Goal: Task Accomplishment & Management: Manage account settings

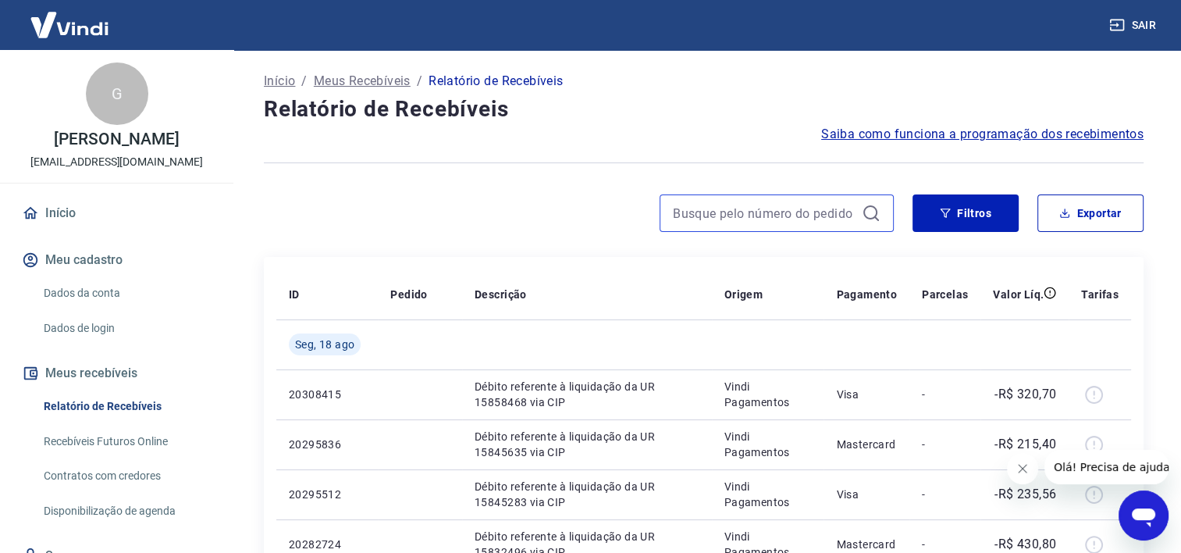
click at [776, 215] on input at bounding box center [764, 212] width 183 height 23
click at [708, 202] on input at bounding box center [764, 212] width 183 height 23
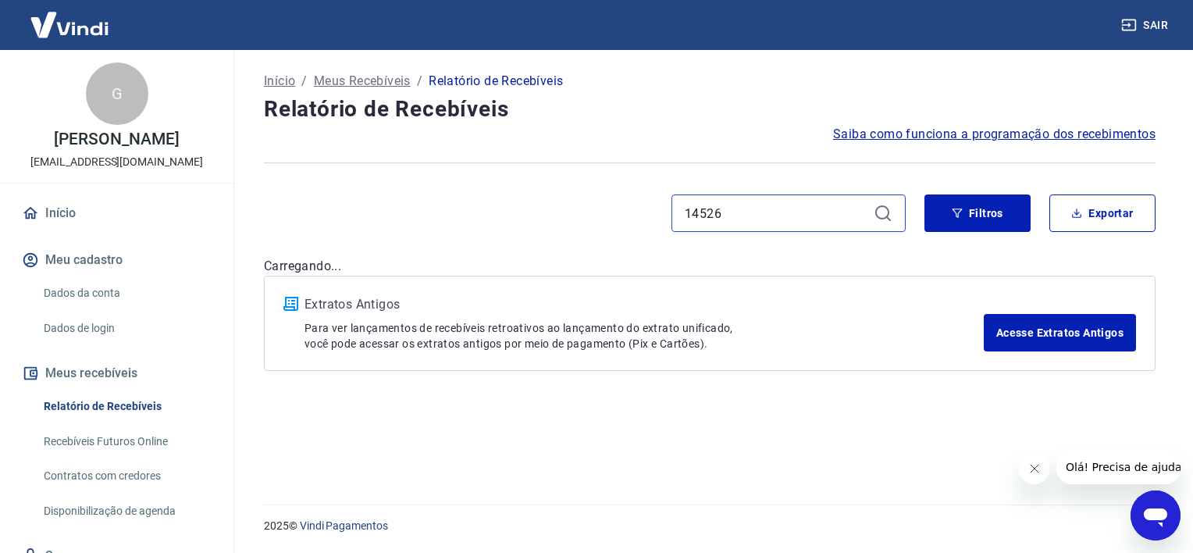
type input "14526"
click at [871, 210] on div "14526" at bounding box center [788, 212] width 234 height 37
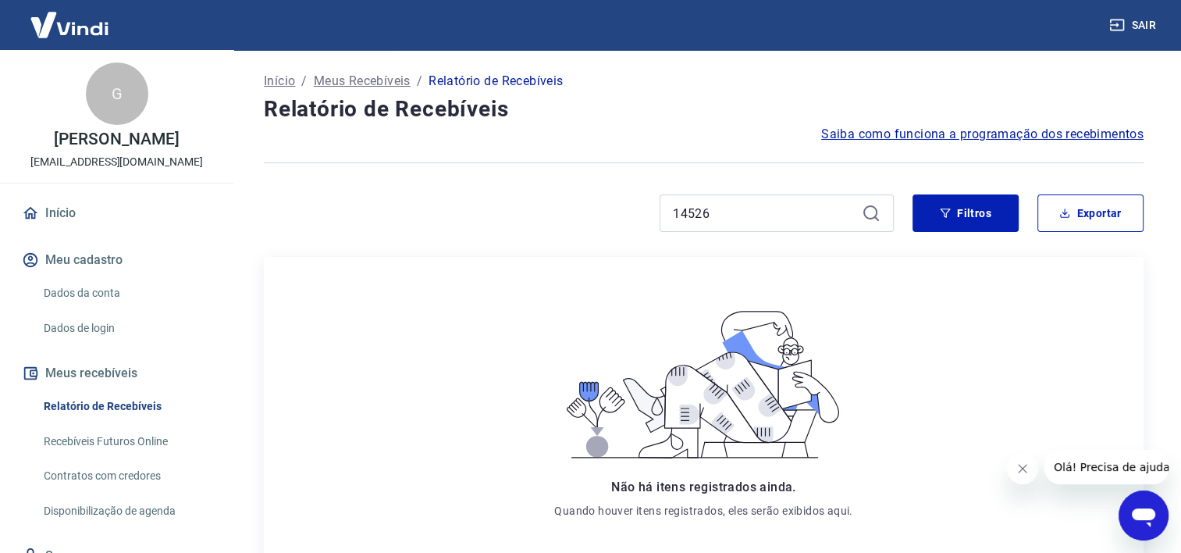
click at [874, 219] on icon at bounding box center [871, 213] width 19 height 19
click at [970, 228] on button "Filtros" at bounding box center [965, 212] width 106 height 37
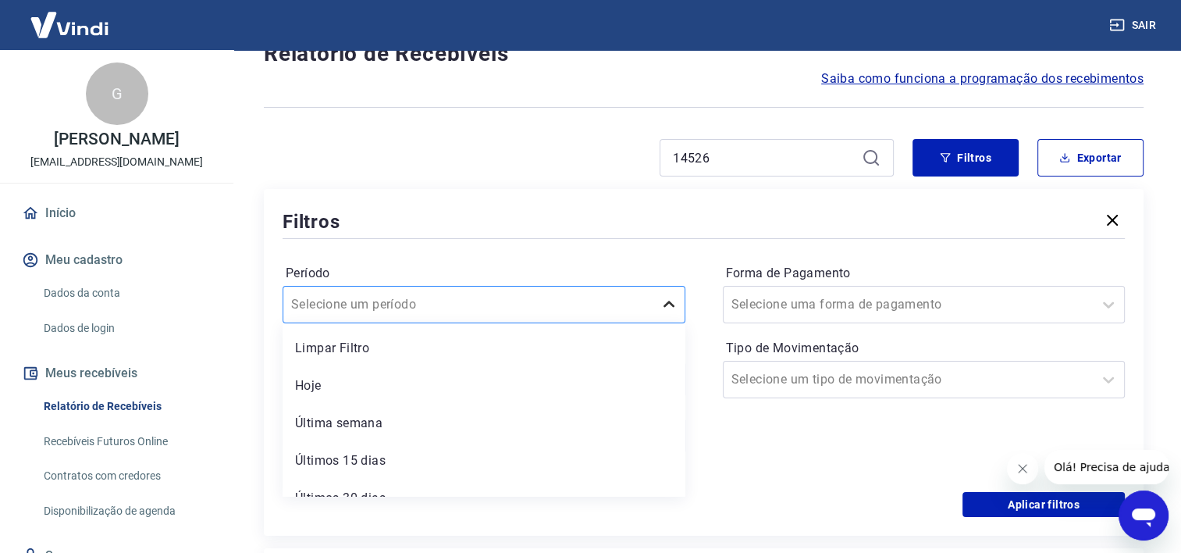
click at [665, 323] on div "option Limpar Filtro focused, 1 of 7. 7 results available. Use Up and Down to c…" at bounding box center [484, 304] width 403 height 37
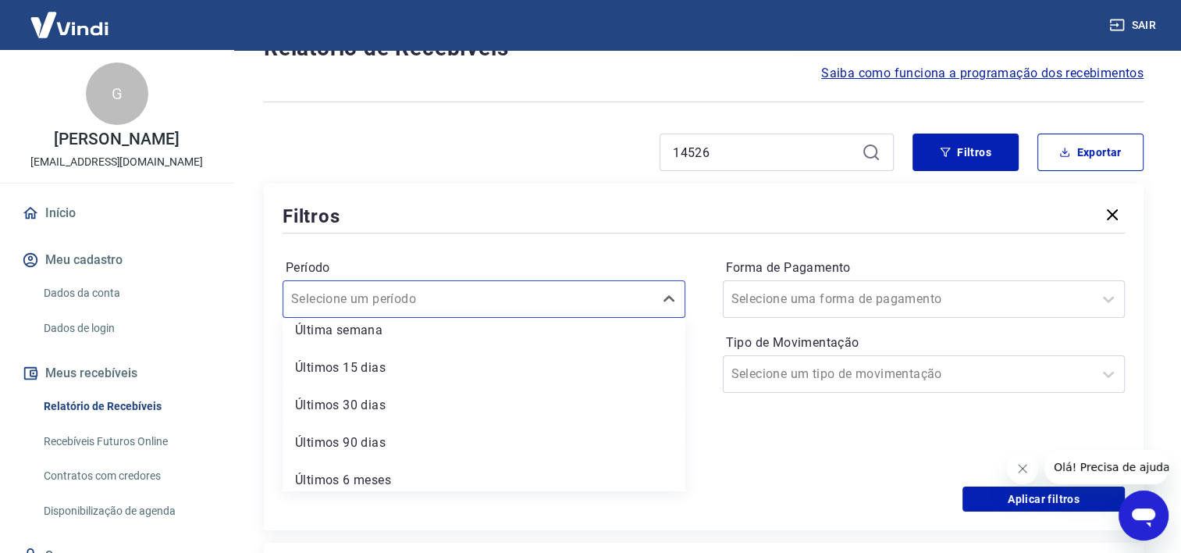
scroll to position [94, 0]
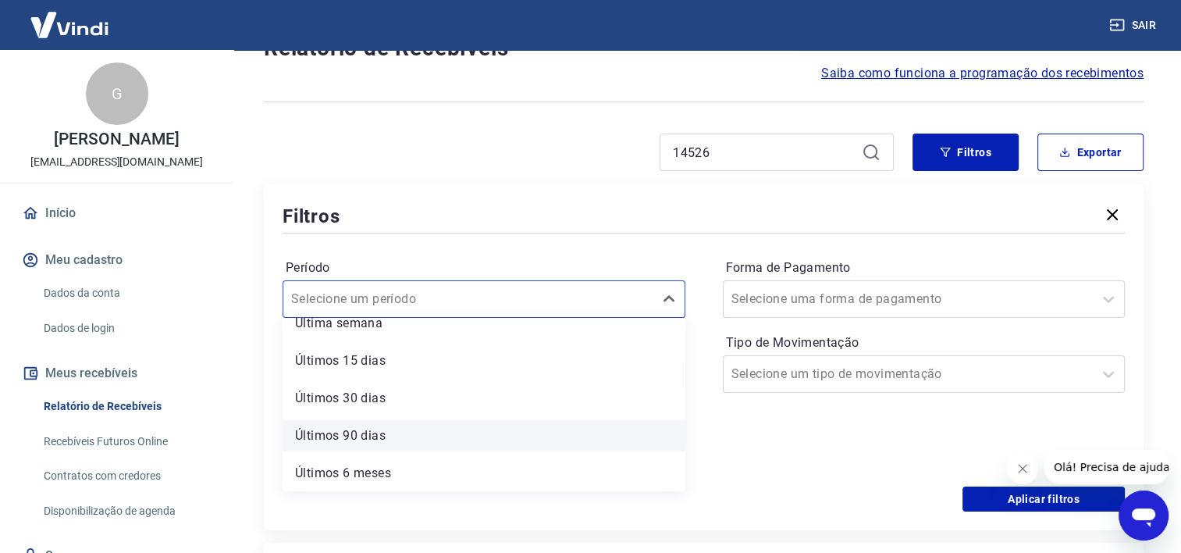
click at [384, 437] on div "Últimos 90 dias" at bounding box center [484, 435] width 403 height 31
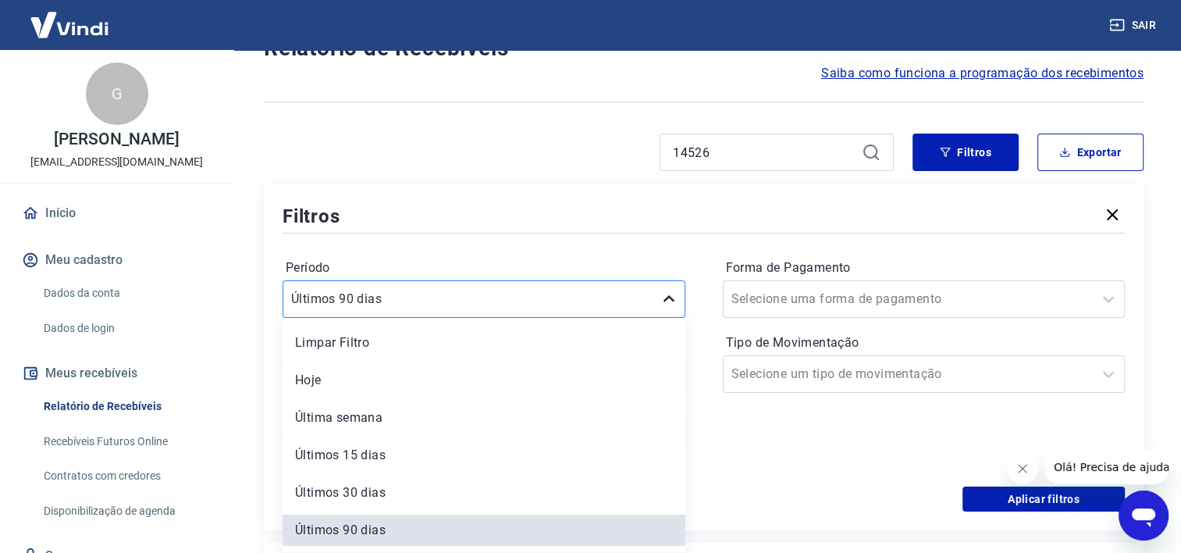
click at [672, 304] on icon at bounding box center [668, 299] width 19 height 19
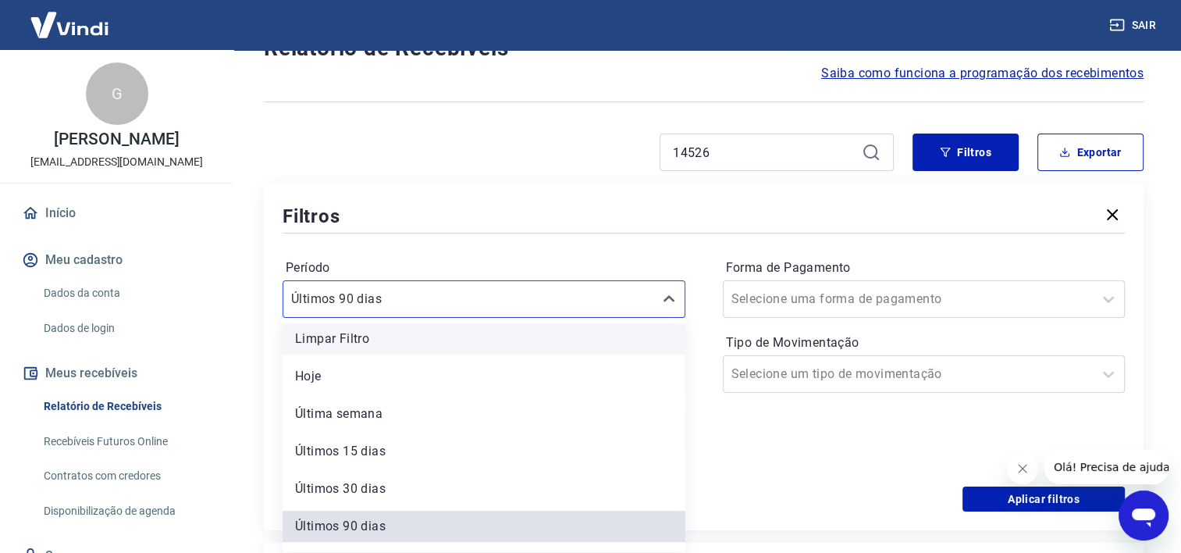
click at [634, 325] on div "Limpar Filtro" at bounding box center [484, 338] width 403 height 31
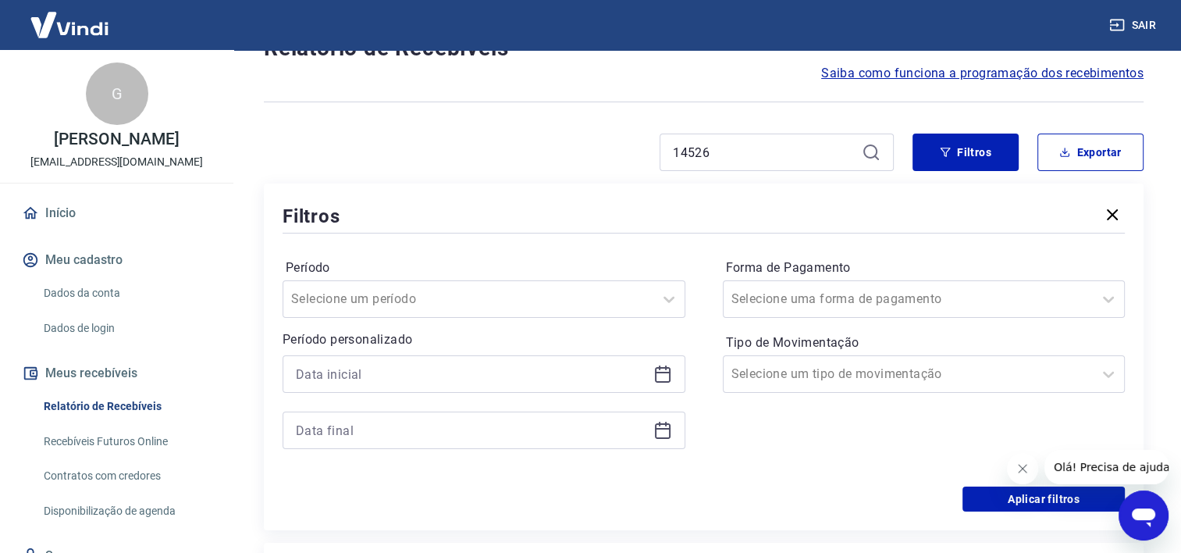
click at [666, 379] on icon at bounding box center [662, 373] width 19 height 19
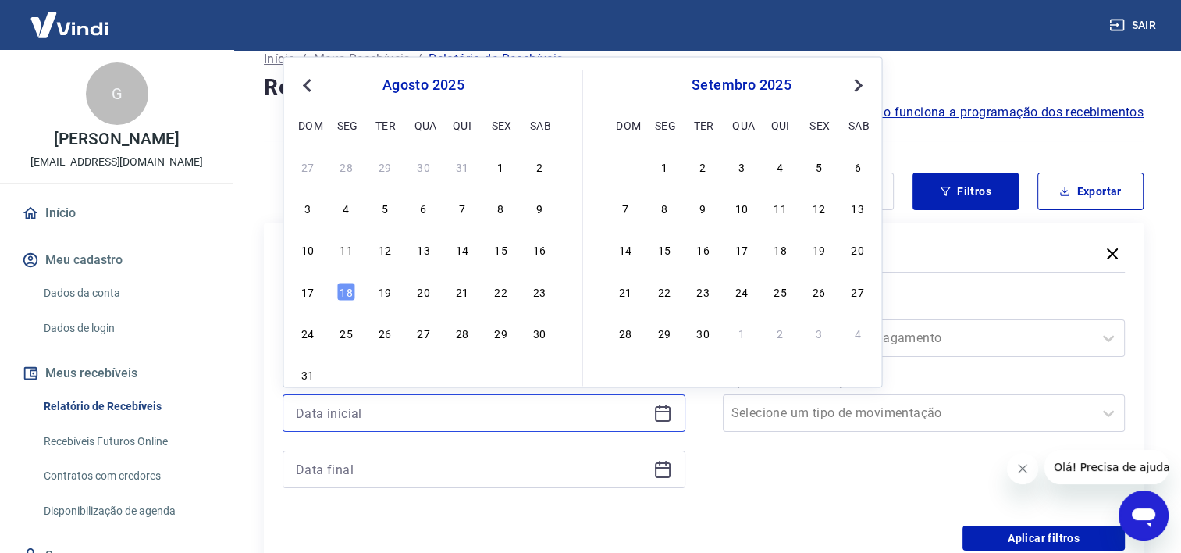
scroll to position [0, 0]
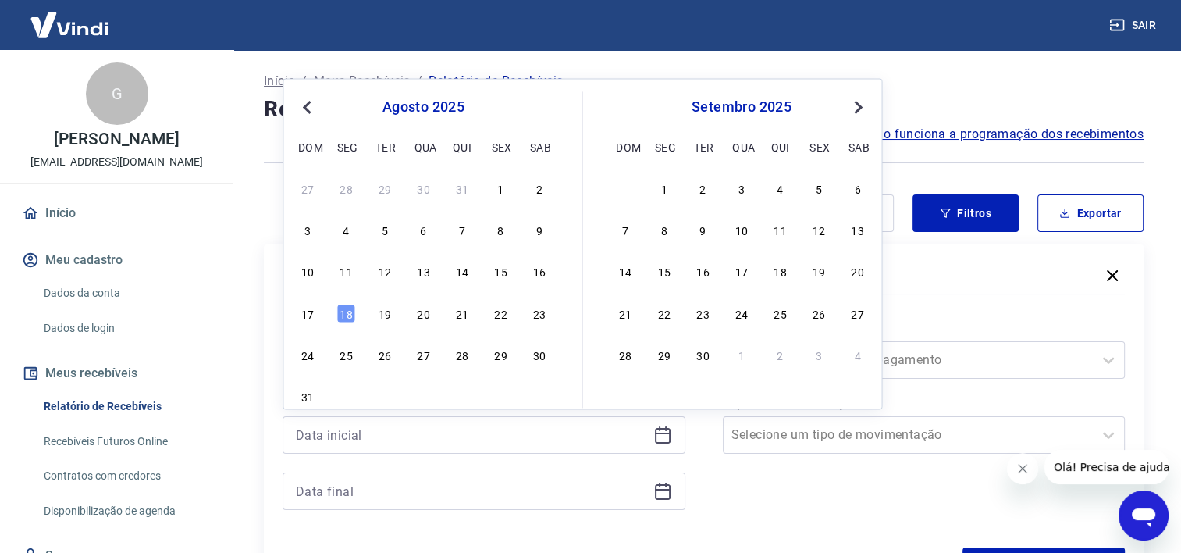
click at [308, 106] on span "Previous Month" at bounding box center [308, 107] width 0 height 18
click at [384, 195] on div "1" at bounding box center [384, 188] width 19 height 19
type input "01/07/2025"
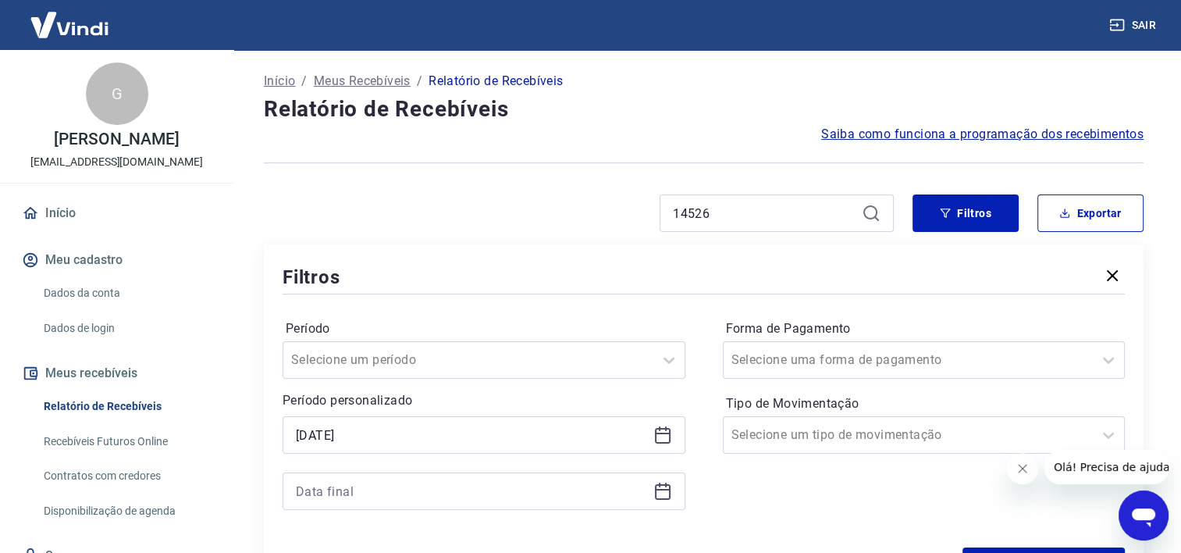
click at [654, 489] on icon at bounding box center [662, 491] width 19 height 19
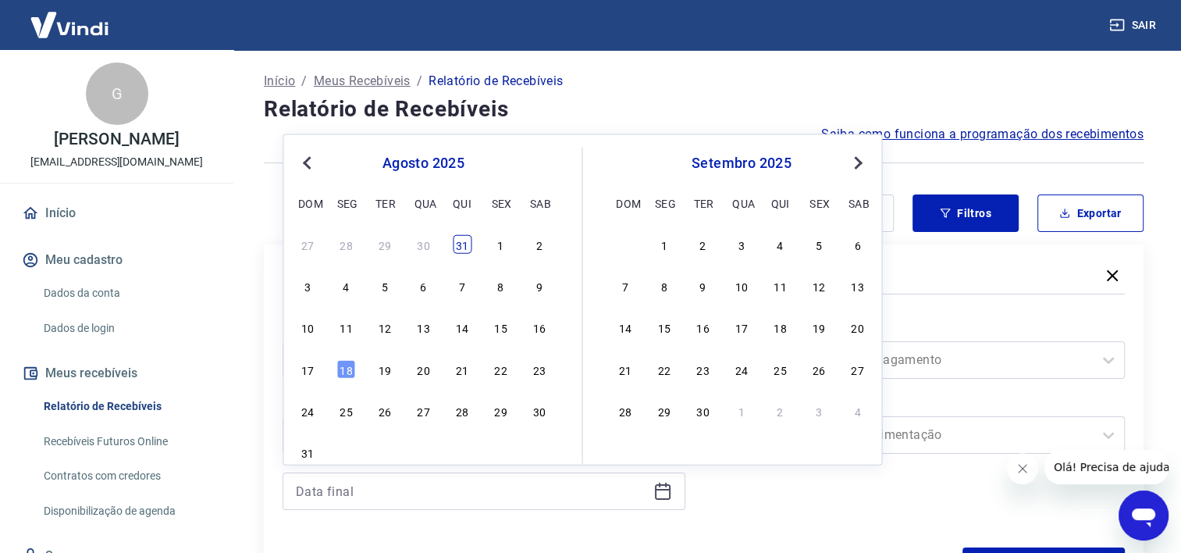
click at [464, 245] on div "31" at bounding box center [462, 244] width 19 height 19
type input "31/07/2025"
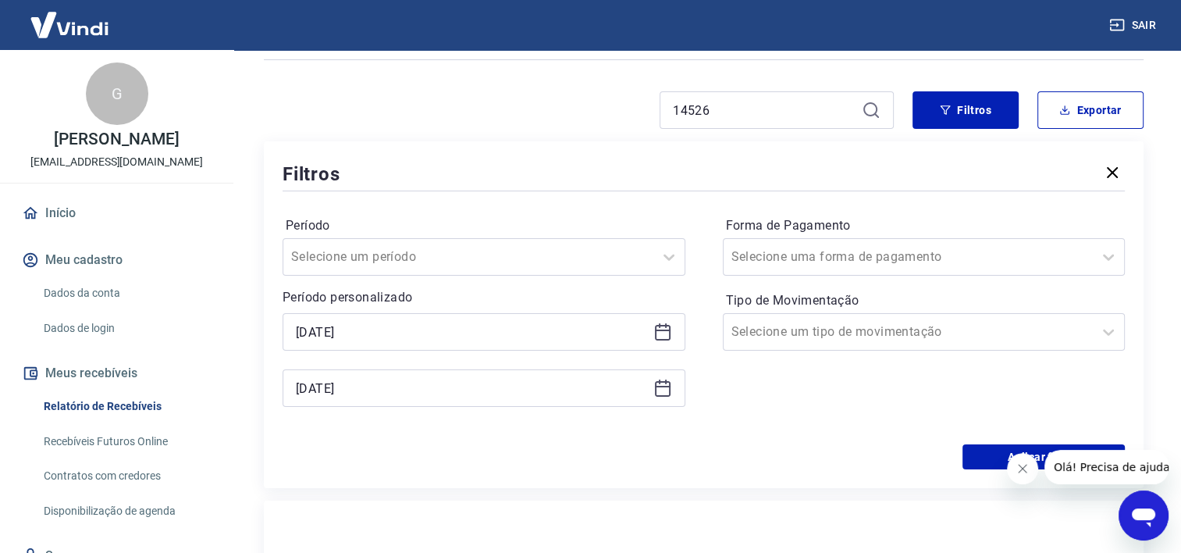
scroll to position [107, 0]
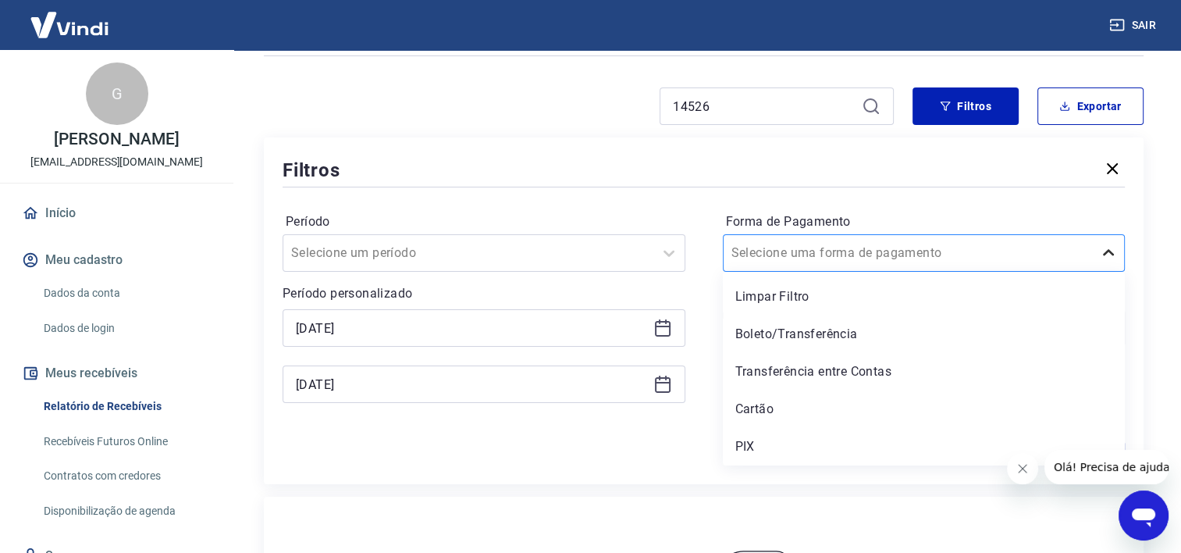
click at [1108, 258] on icon at bounding box center [1108, 253] width 19 height 19
click at [880, 409] on div "Cartão" at bounding box center [924, 408] width 403 height 31
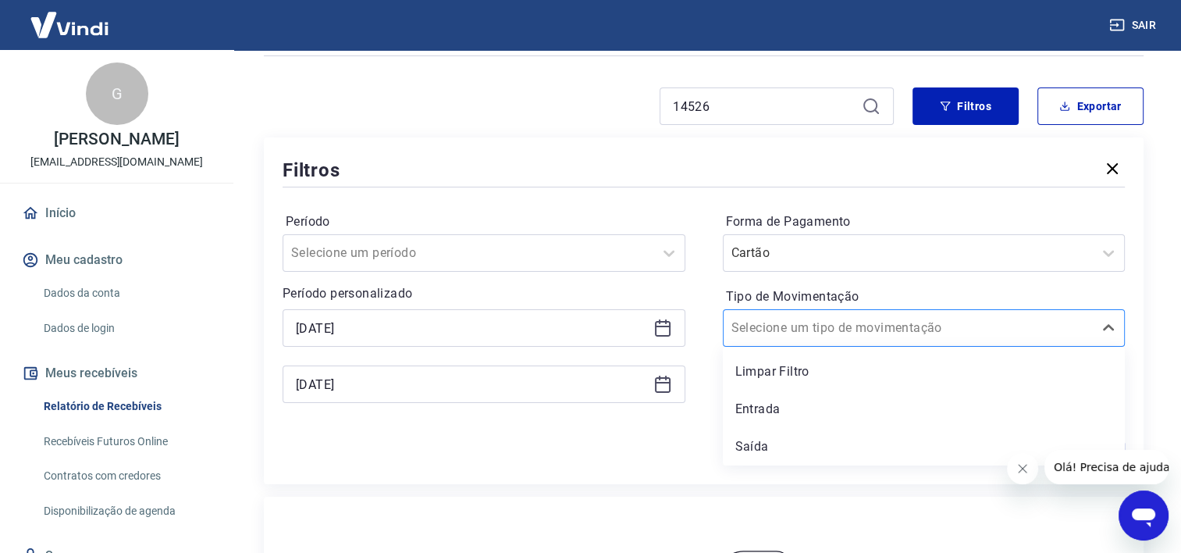
click at [962, 327] on div at bounding box center [908, 328] width 354 height 22
click at [882, 414] on div "Entrada" at bounding box center [924, 408] width 403 height 31
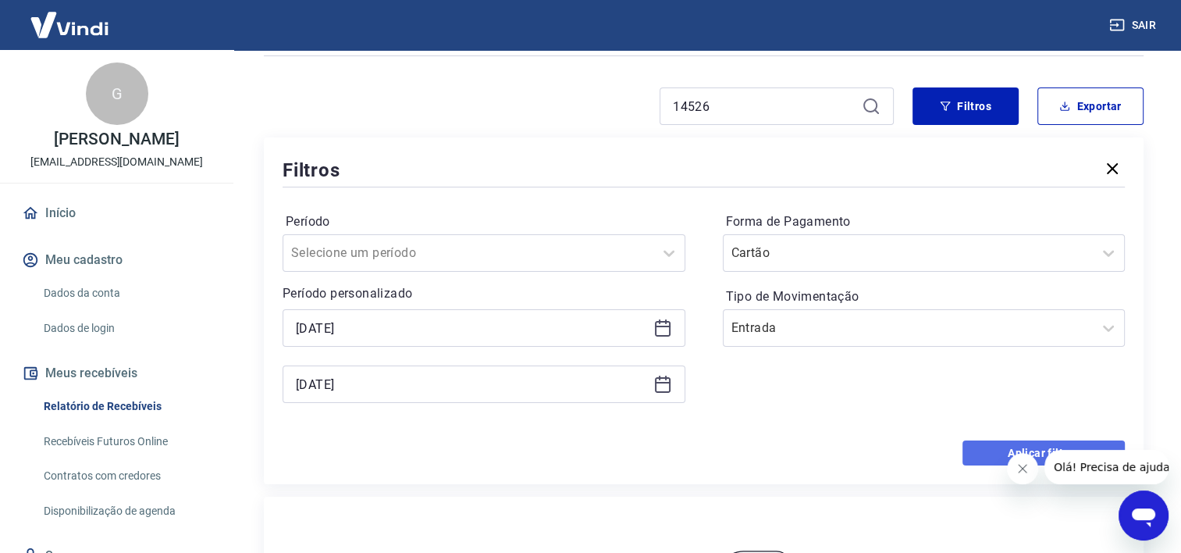
click at [969, 457] on button "Aplicar filtros" at bounding box center [1043, 452] width 162 height 25
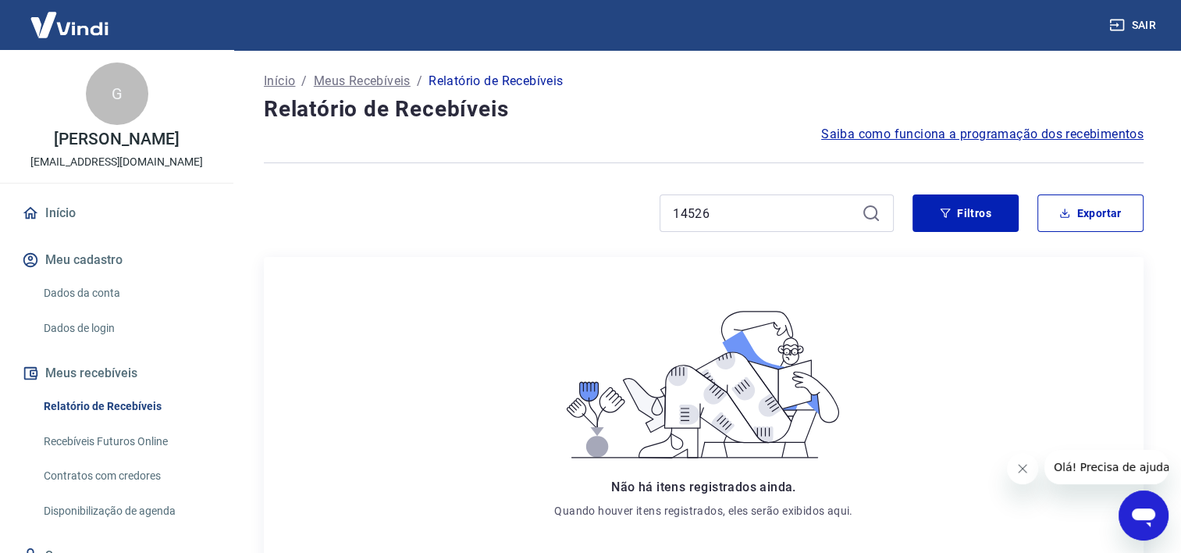
drag, startPoint x: 736, startPoint y: 231, endPoint x: 741, endPoint y: 204, distance: 26.9
click at [741, 204] on div "14526" at bounding box center [776, 212] width 234 height 37
click at [741, 204] on input "14526" at bounding box center [764, 212] width 183 height 23
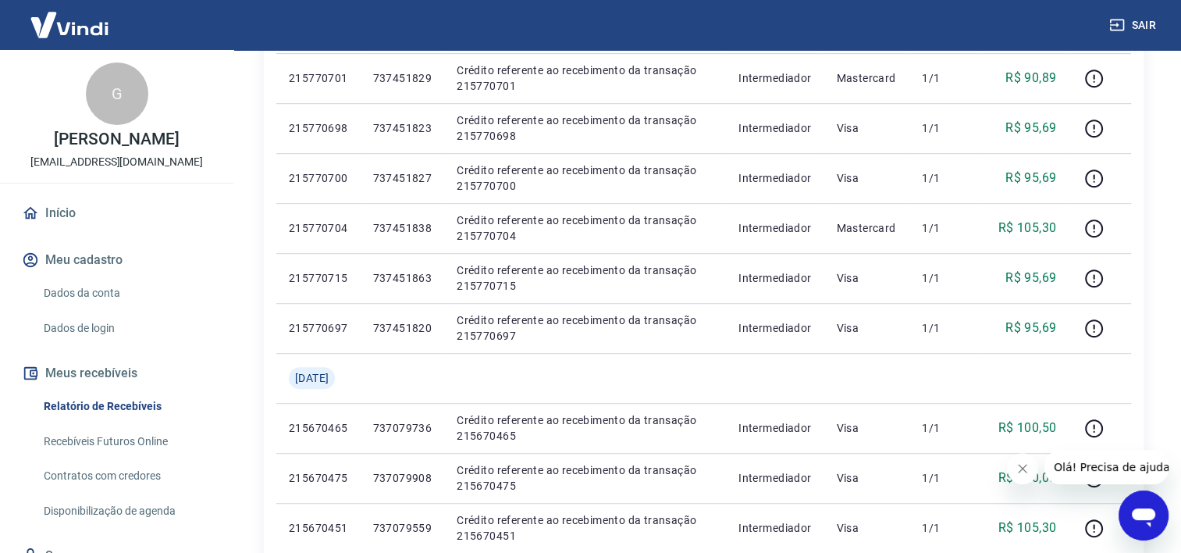
scroll to position [1221, 0]
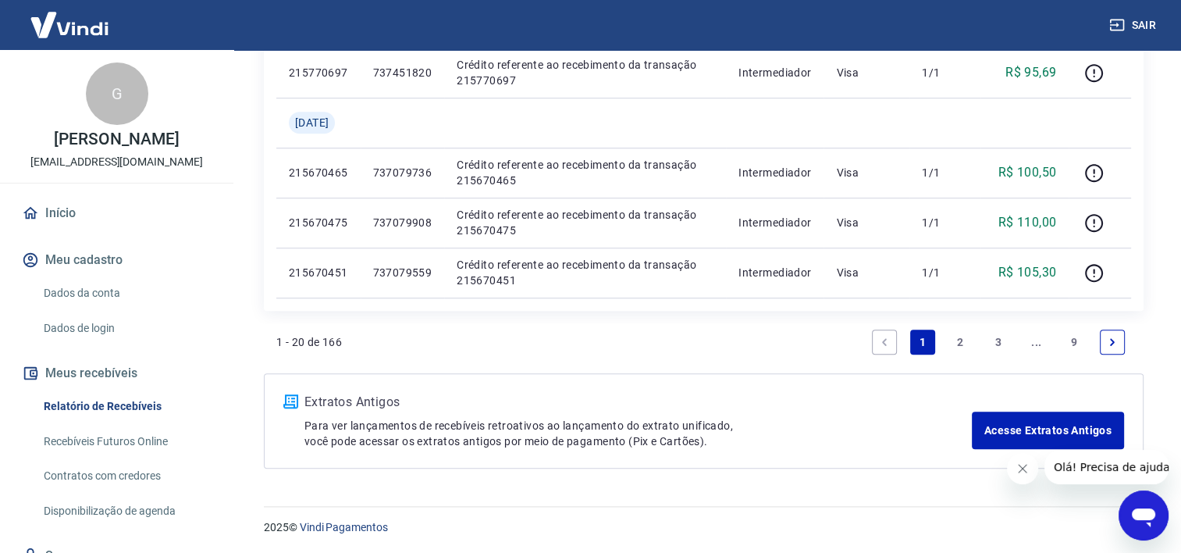
click at [1079, 341] on link "9" at bounding box center [1073, 341] width 25 height 25
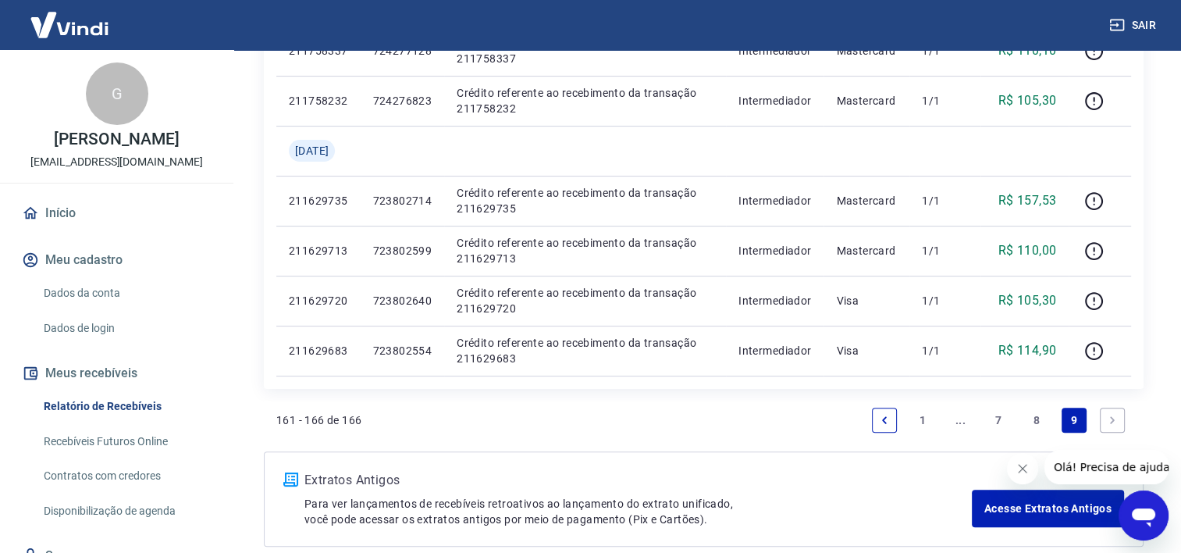
scroll to position [343, 0]
click at [996, 421] on link "7" at bounding box center [998, 420] width 25 height 25
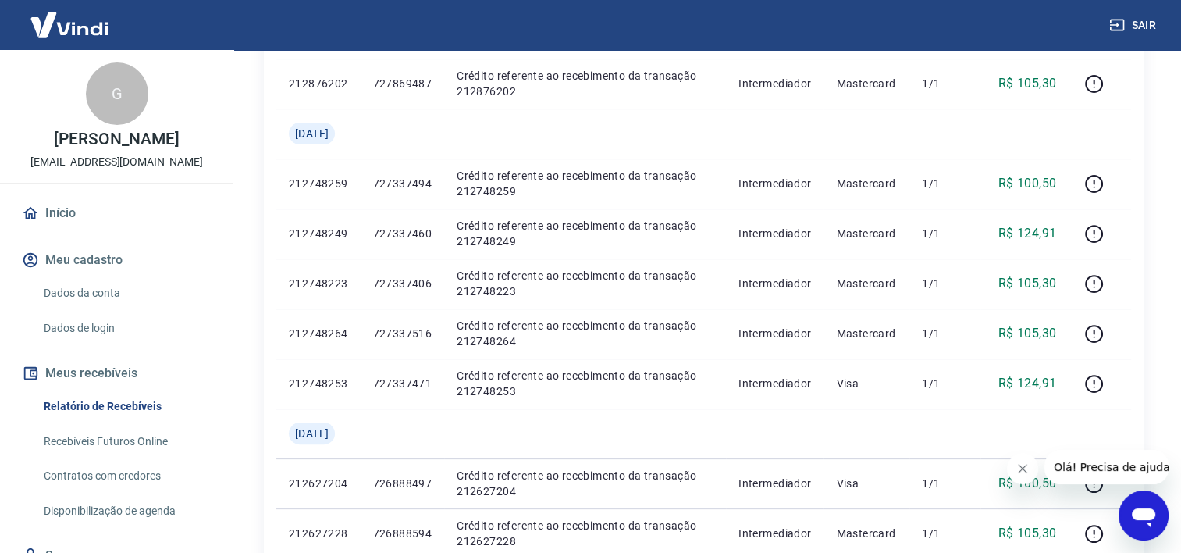
scroll to position [320, 0]
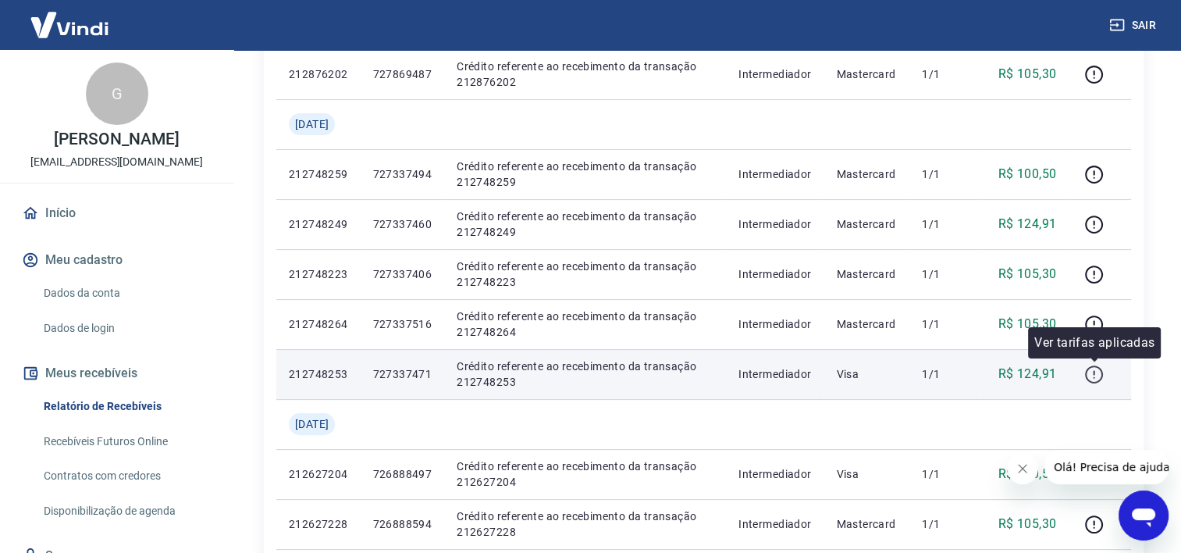
click at [1097, 375] on icon "button" at bounding box center [1094, 374] width 20 height 20
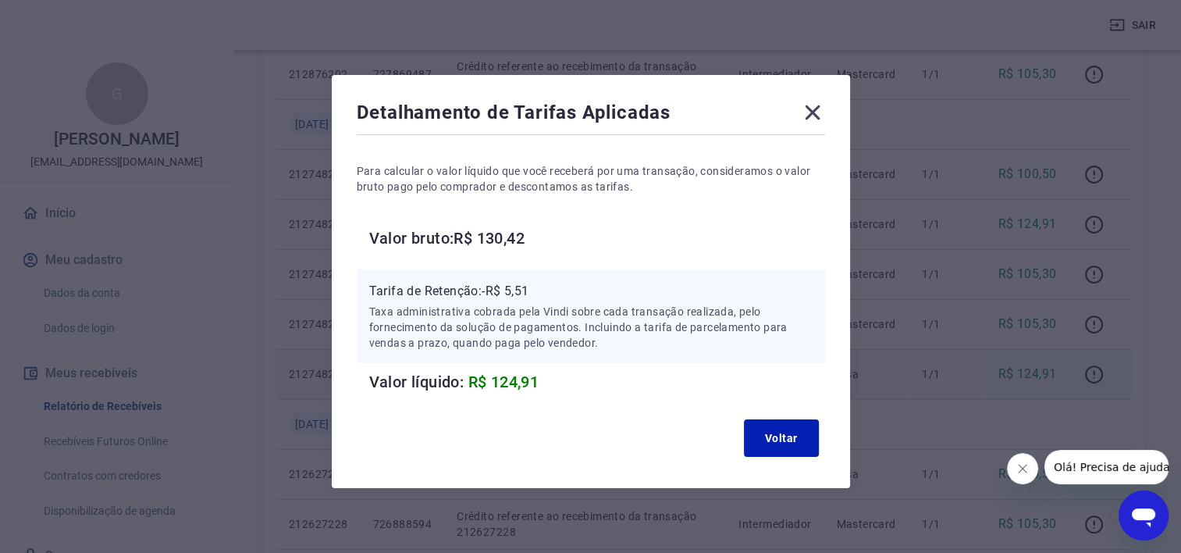
click at [805, 114] on icon at bounding box center [812, 112] width 25 height 25
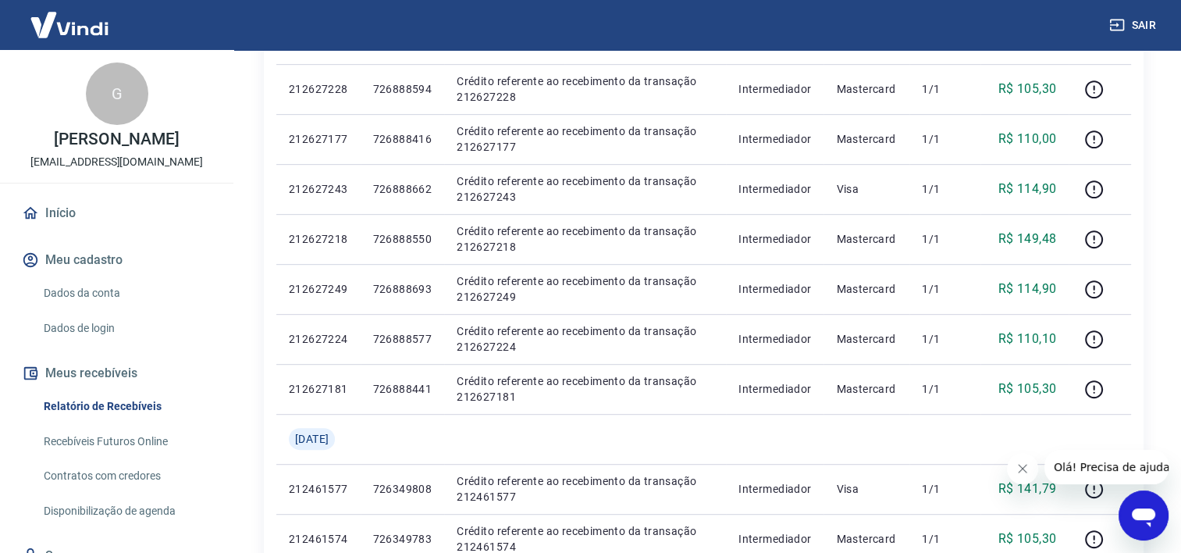
scroll to position [763, 0]
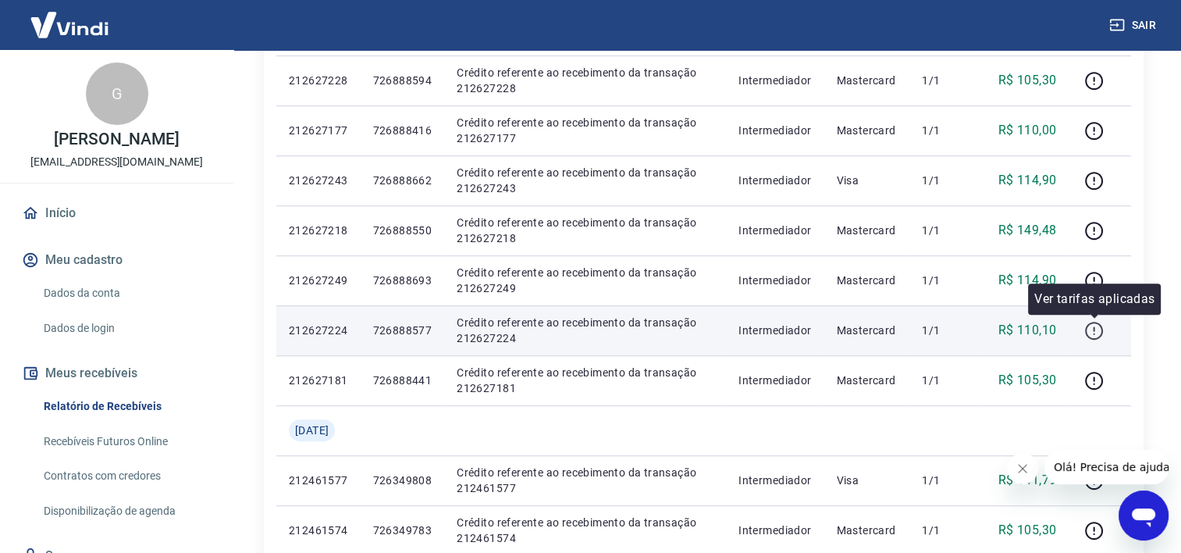
click at [1097, 331] on icon "button" at bounding box center [1094, 331] width 20 height 20
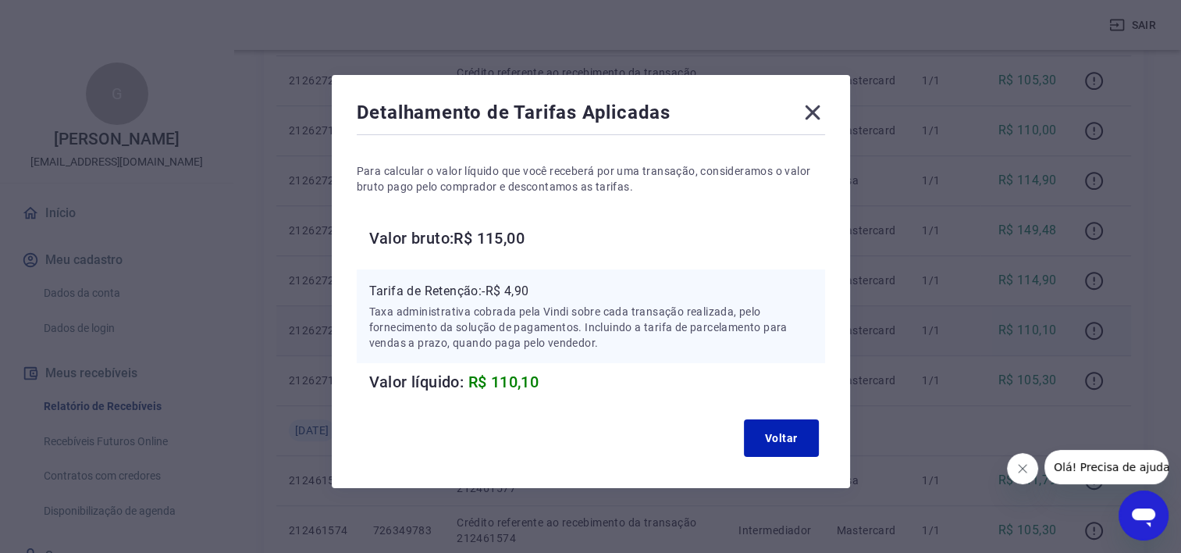
click at [816, 116] on icon at bounding box center [812, 112] width 15 height 15
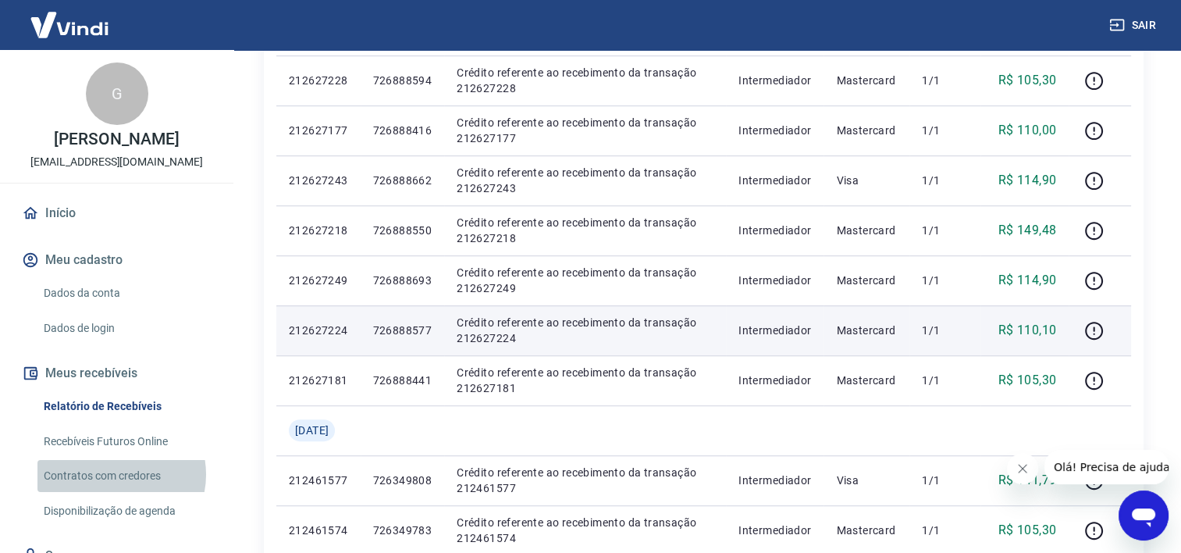
click at [115, 474] on link "Contratos com credores" at bounding box center [125, 476] width 177 height 32
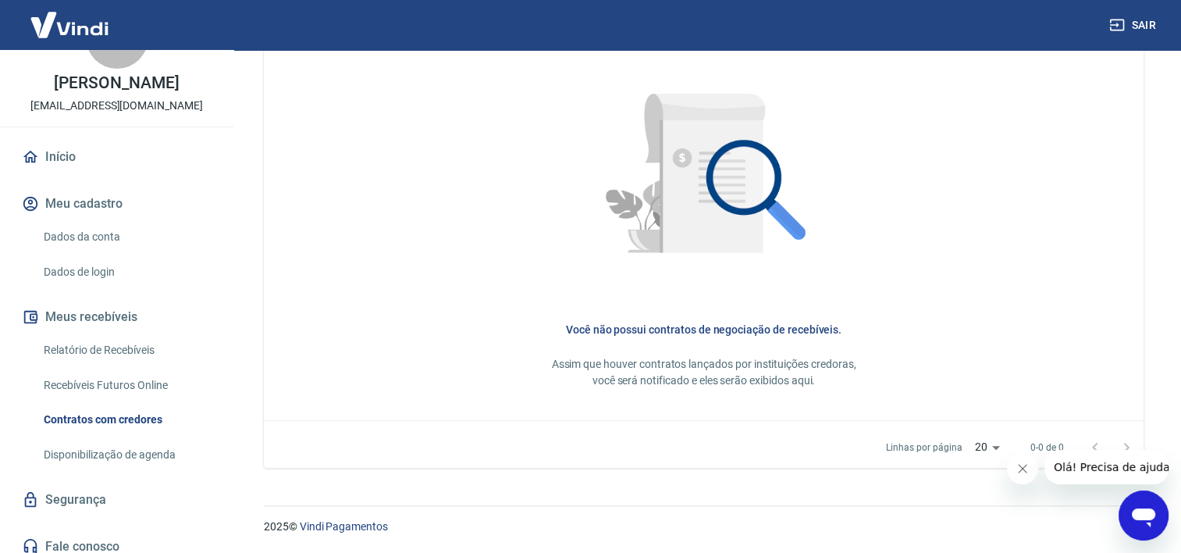
scroll to position [66, 0]
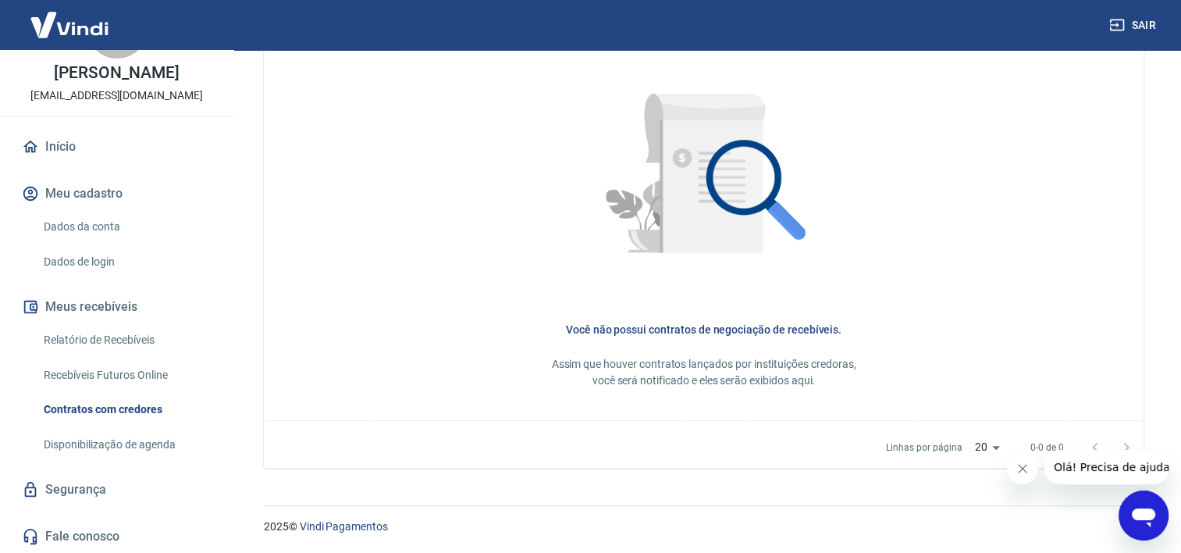
click at [159, 444] on link "Disponibilização de agenda" at bounding box center [125, 444] width 177 height 32
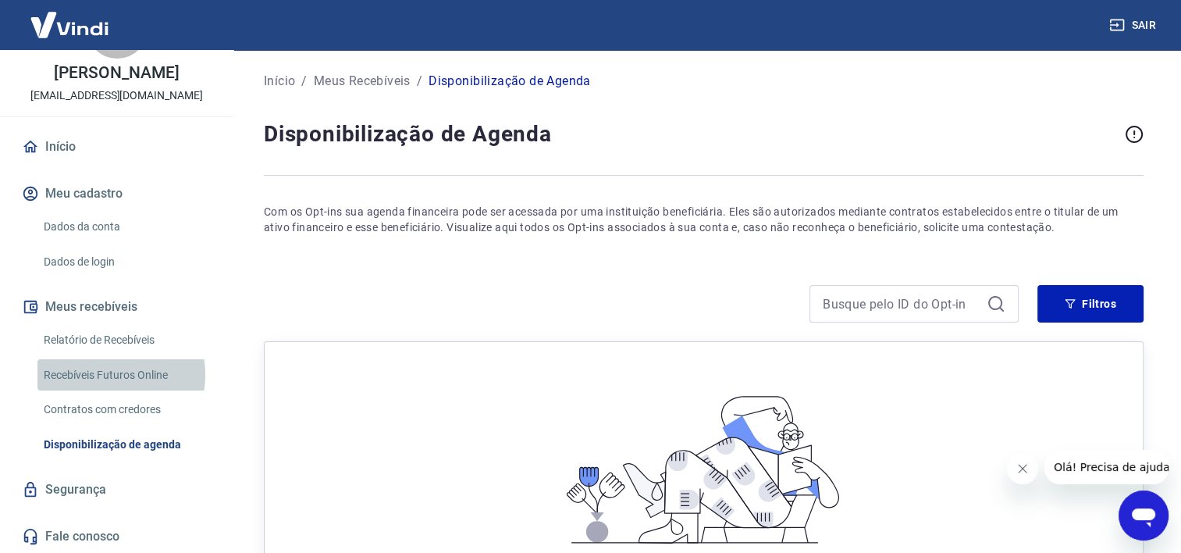
click at [105, 374] on link "Recebíveis Futuros Online" at bounding box center [125, 375] width 177 height 32
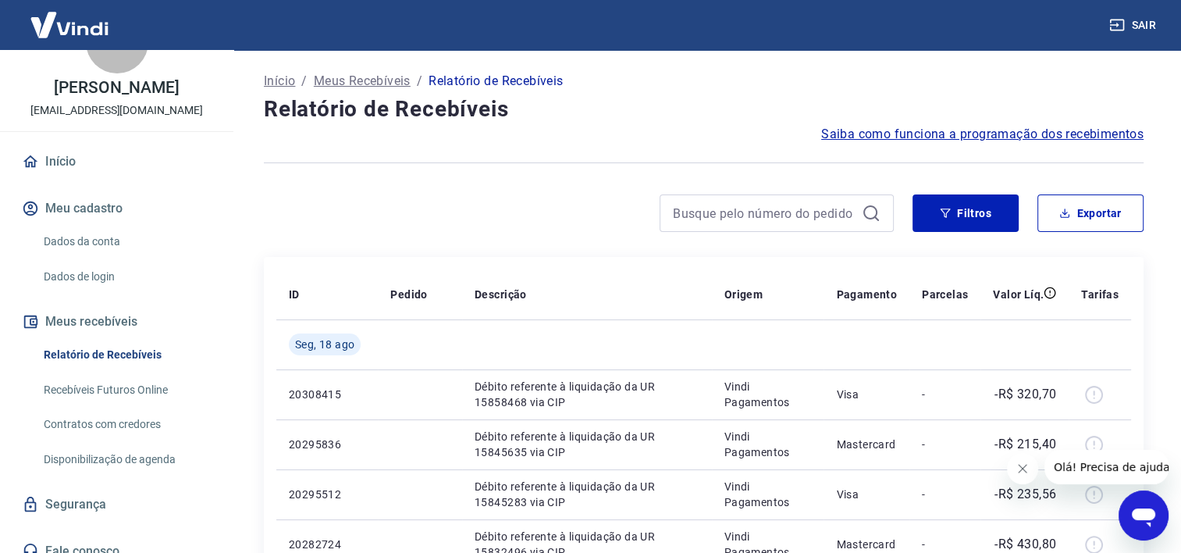
scroll to position [66, 0]
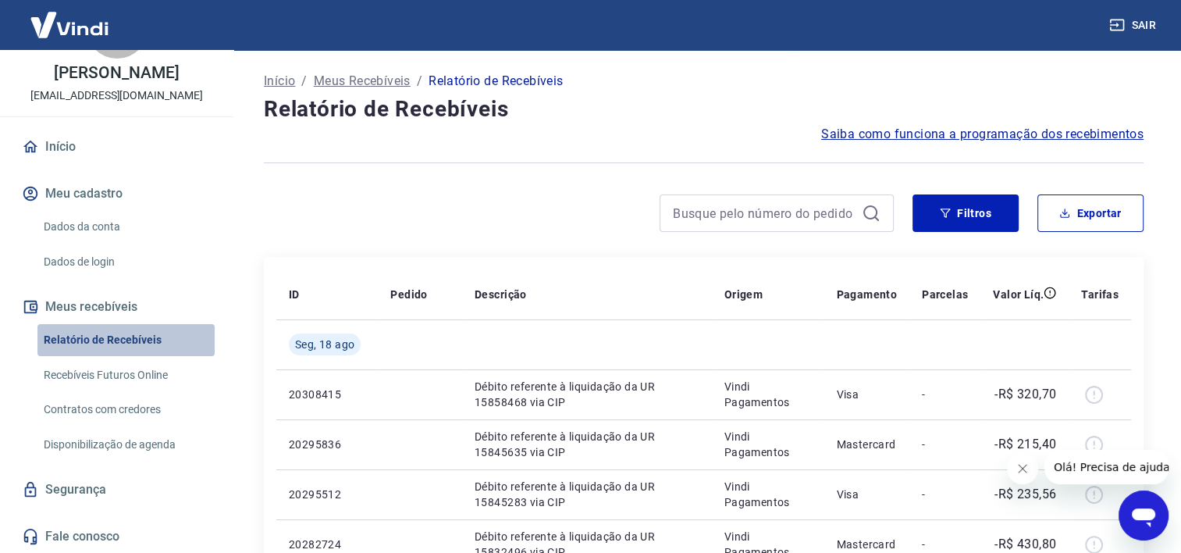
click at [130, 347] on link "Relatório de Recebíveis" at bounding box center [125, 340] width 177 height 32
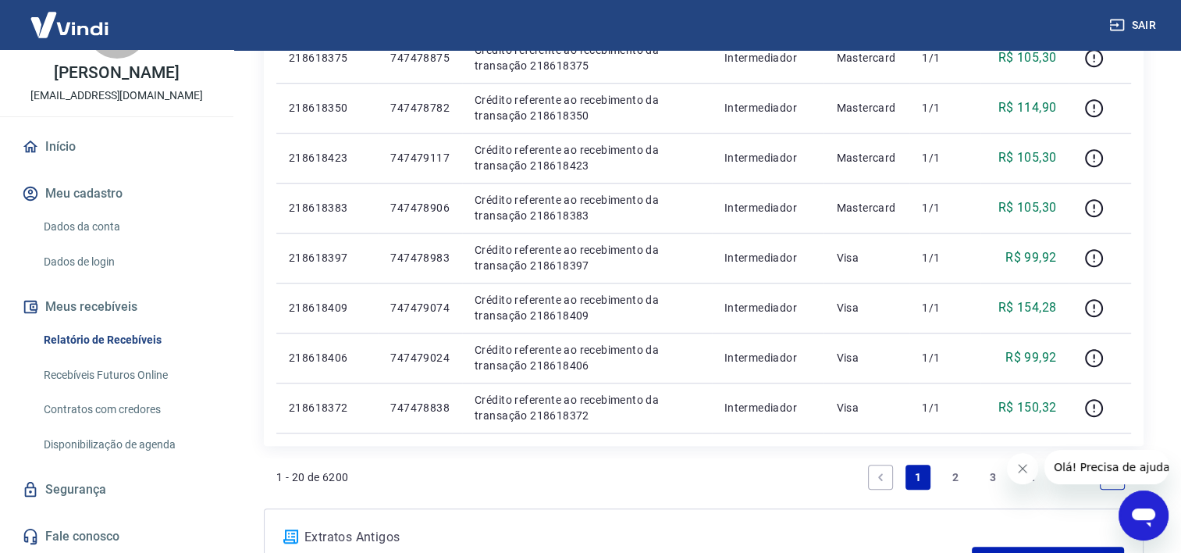
scroll to position [1171, 0]
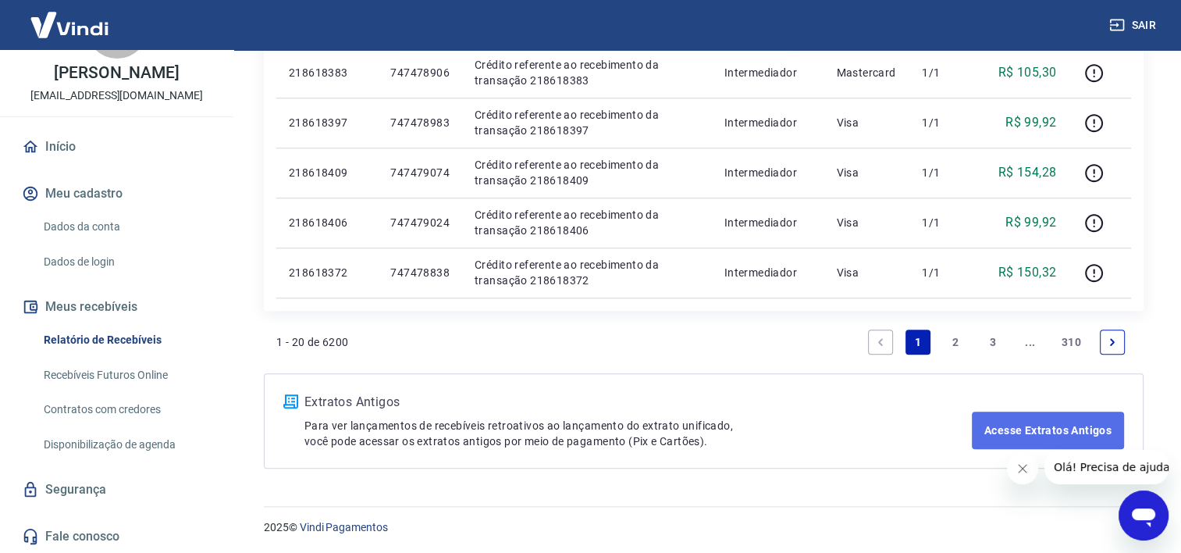
click at [1068, 428] on link "Acesse Extratos Antigos" at bounding box center [1048, 429] width 152 height 37
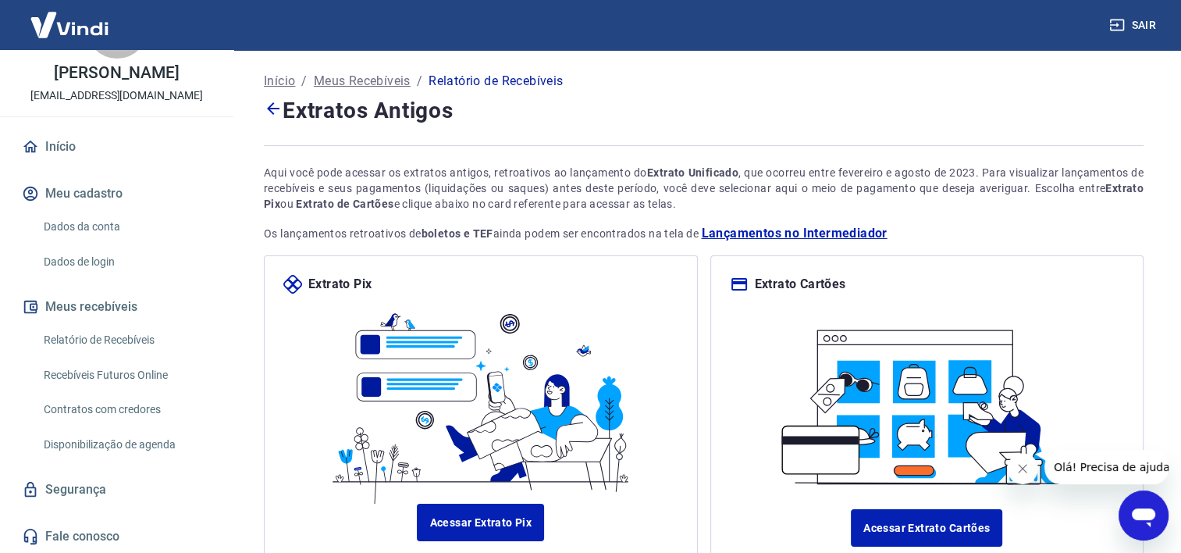
click at [787, 236] on span "Lançamentos no Intermediador" at bounding box center [794, 233] width 186 height 19
